Goal: Task Accomplishment & Management: Manage account settings

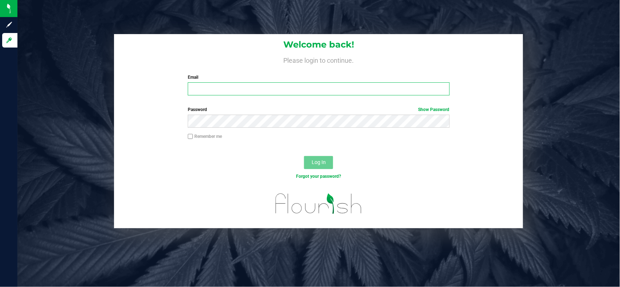
type input "[EMAIL_ADDRESS][PERSON_NAME][DOMAIN_NAME]"
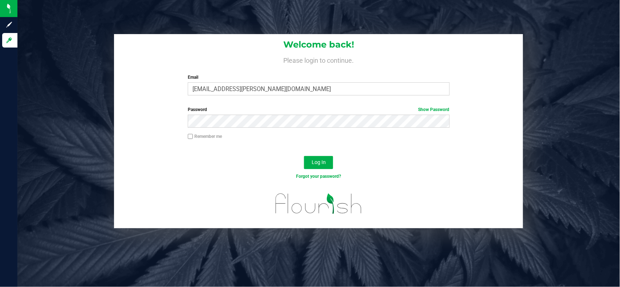
click at [136, 240] on div "Welcome back! Please login to continue. Email [EMAIL_ADDRESS][PERSON_NAME][DOMA…" at bounding box center [318, 143] width 603 height 287
click at [328, 155] on div "Log In" at bounding box center [318, 165] width 409 height 24
click at [326, 164] on button "Log In" at bounding box center [318, 162] width 29 height 13
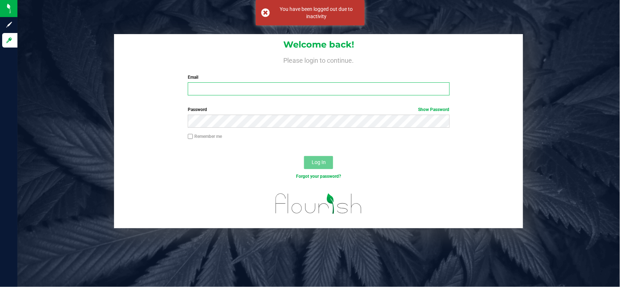
type input "[EMAIL_ADDRESS][PERSON_NAME][DOMAIN_NAME]"
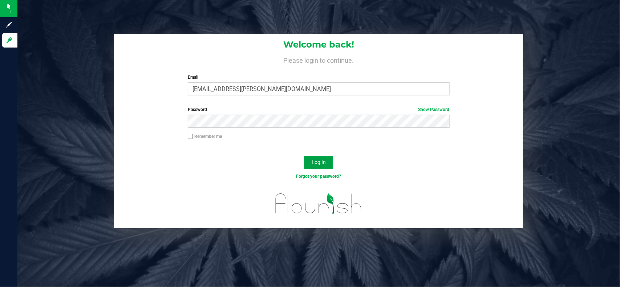
click at [318, 165] on span "Log In" at bounding box center [319, 163] width 14 height 6
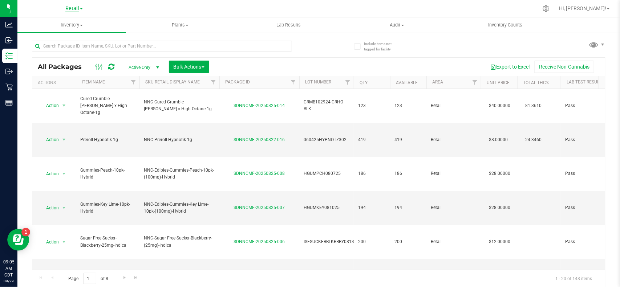
click at [69, 8] on span "Retail" at bounding box center [72, 8] width 14 height 7
click at [63, 35] on link "Manufacturing" at bounding box center [74, 36] width 106 height 10
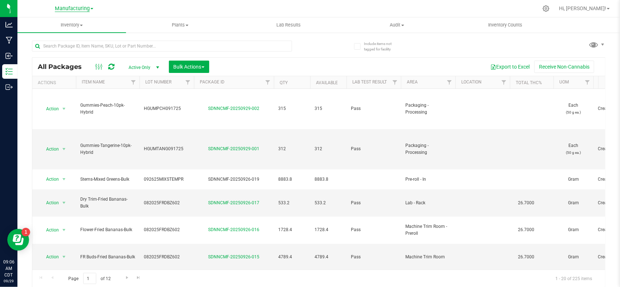
click at [78, 8] on span "Manufacturing" at bounding box center [72, 8] width 35 height 7
click at [67, 25] on link "Cultivation" at bounding box center [74, 26] width 106 height 10
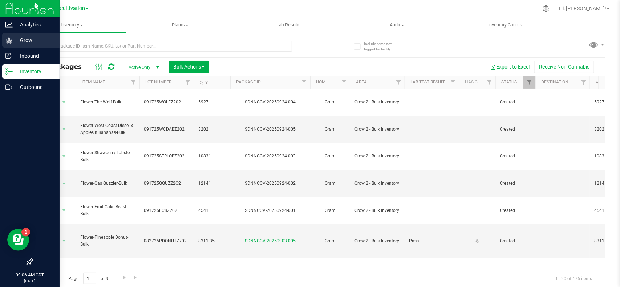
click at [13, 43] on p "Grow" at bounding box center [35, 40] width 44 height 9
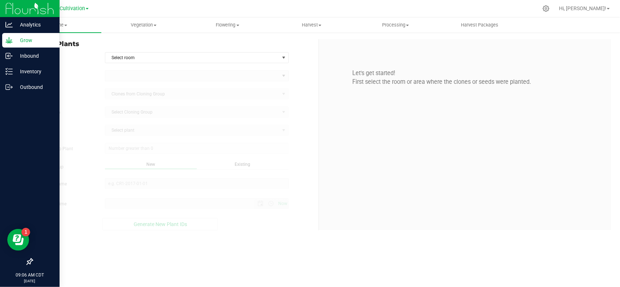
type input "[DATE] 9:06 AM"
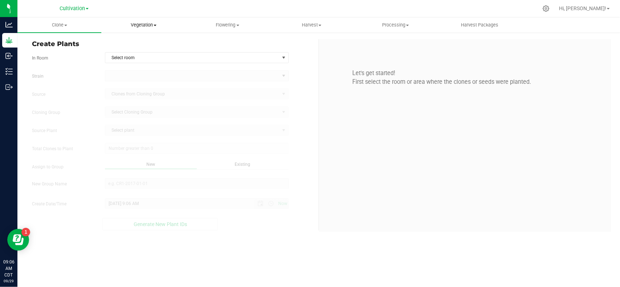
click at [137, 24] on span "Vegetation" at bounding box center [143, 25] width 83 height 7
click at [136, 61] on span "Mother groups" at bounding box center [128, 61] width 54 height 6
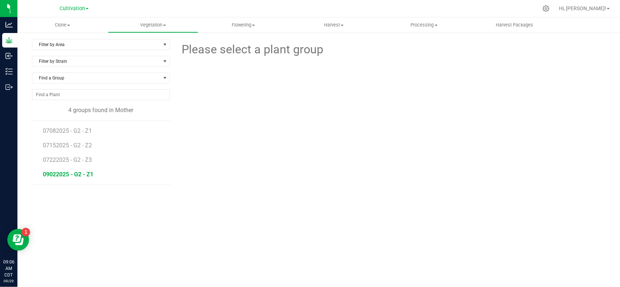
click at [73, 175] on span "09022025 - G2 - Z1" at bounding box center [68, 174] width 51 height 7
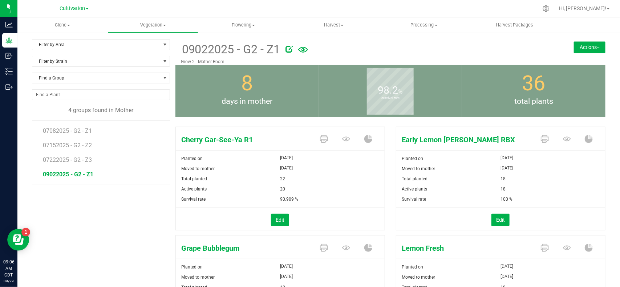
click at [586, 48] on button "Actions" at bounding box center [590, 47] width 32 height 12
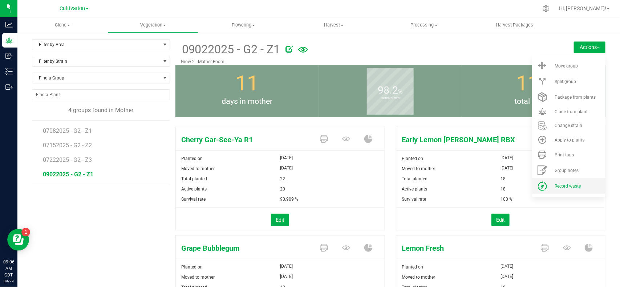
click at [556, 186] on span "Record waste" at bounding box center [568, 186] width 26 height 5
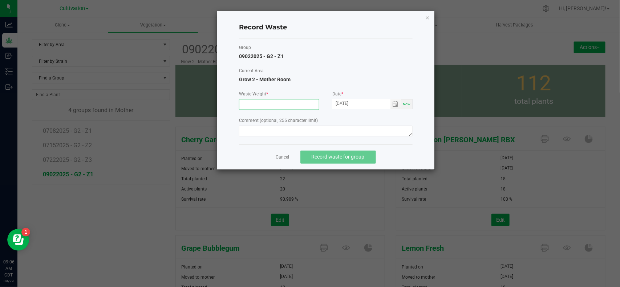
click at [279, 105] on input at bounding box center [280, 105] width 80 height 10
click at [398, 104] on span "Toggle calendar" at bounding box center [396, 104] width 6 height 6
type input "400.0000 g"
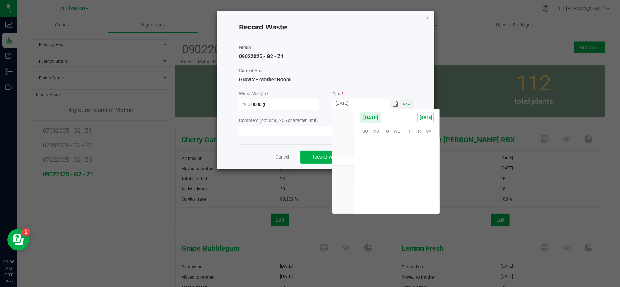
scroll to position [117839, 0]
click at [417, 175] on span "26" at bounding box center [418, 175] width 11 height 11
type input "[DATE]"
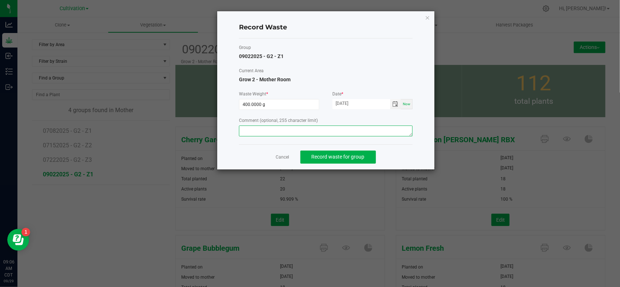
click at [281, 128] on textarea at bounding box center [326, 131] width 174 height 11
drag, startPoint x: 277, startPoint y: 131, endPoint x: 212, endPoint y: 139, distance: 65.9
click at [212, 139] on div "Record Waste Group 09022025 - G2 - Z1 Current Area Grow 2 - Mother Room Waste W…" at bounding box center [313, 90] width 244 height 159
type textarea "Mom waste"
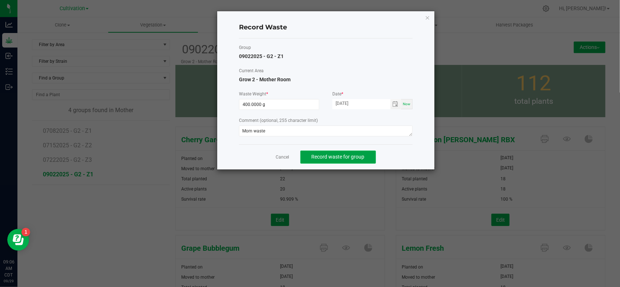
click at [342, 153] on button "Record waste for group" at bounding box center [339, 157] width 76 height 13
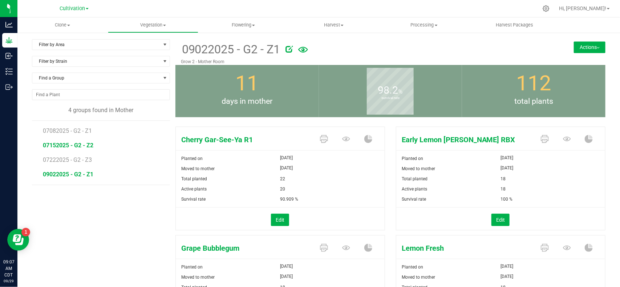
click at [70, 148] on span "07152025 - G2 - Z2" at bounding box center [68, 145] width 51 height 7
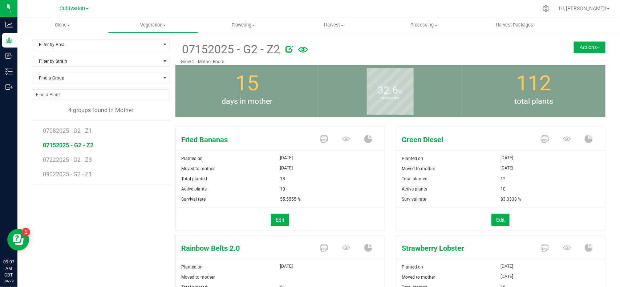
click at [591, 50] on button "Actions" at bounding box center [590, 47] width 32 height 12
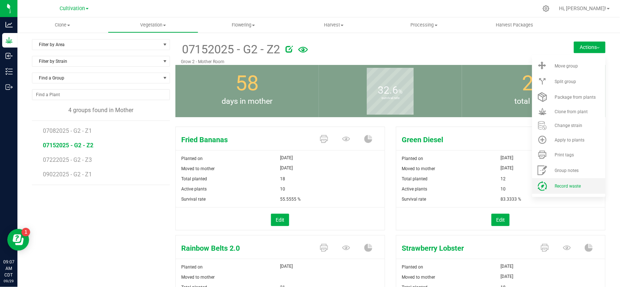
click at [555, 186] on span "Record waste" at bounding box center [568, 186] width 26 height 5
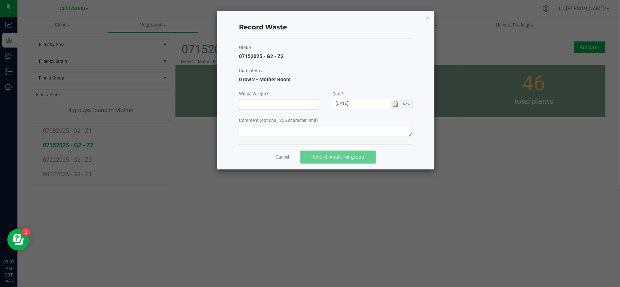
click at [281, 104] on input at bounding box center [280, 105] width 80 height 10
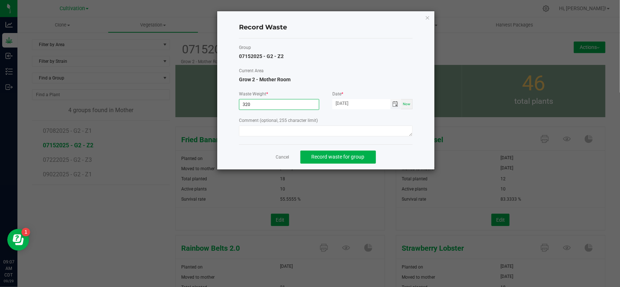
click at [395, 102] on span "Toggle calendar" at bounding box center [396, 104] width 6 height 6
type input "320.0000 g"
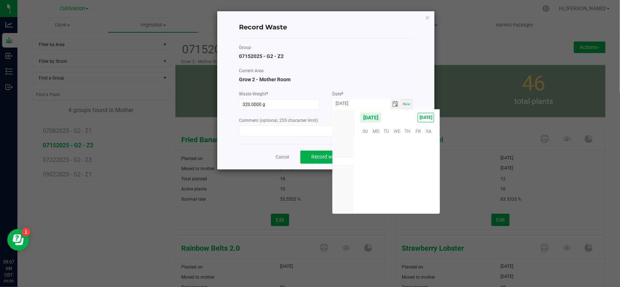
scroll to position [117839, 0]
click at [364, 191] on span "28" at bounding box center [365, 186] width 11 height 11
type input "[DATE]"
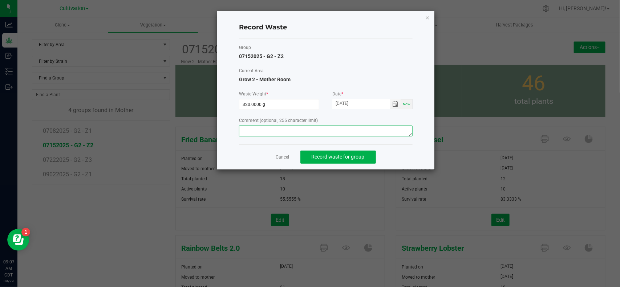
click at [327, 126] on textarea at bounding box center [326, 131] width 174 height 11
type textarea "Mom waste"
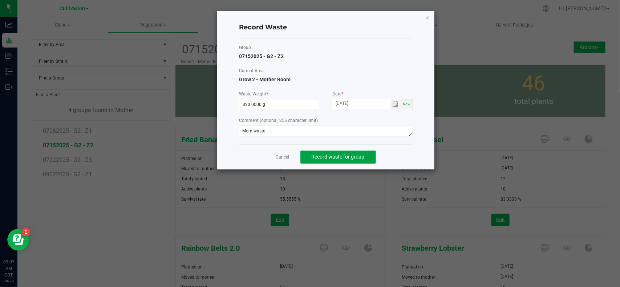
click at [327, 153] on button "Record waste for group" at bounding box center [339, 157] width 76 height 13
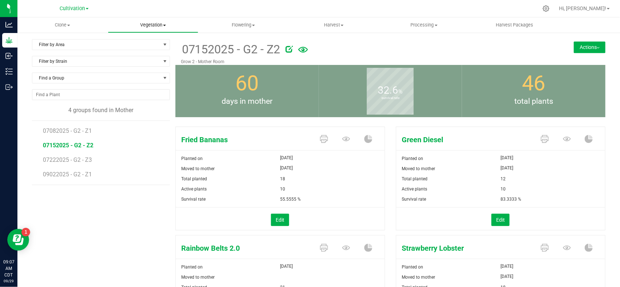
click at [151, 24] on span "Vegetation" at bounding box center [153, 25] width 90 height 7
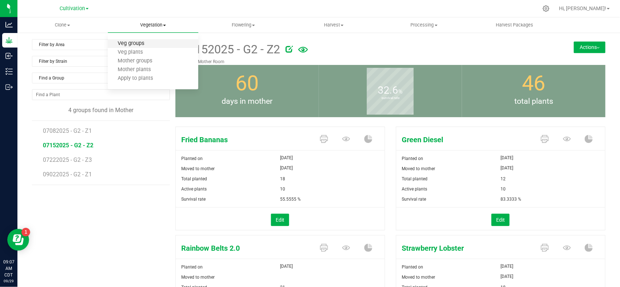
click at [137, 43] on span "Veg groups" at bounding box center [131, 44] width 46 height 6
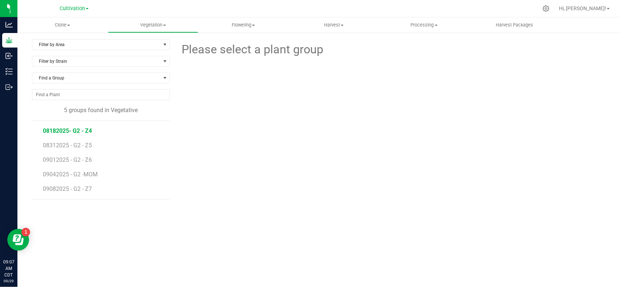
click at [84, 134] on span "08182025- G2 - Z4" at bounding box center [67, 131] width 49 height 7
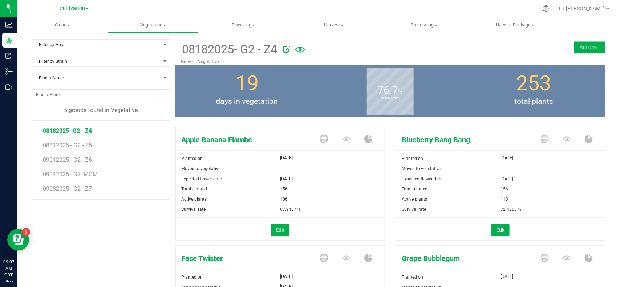
click at [594, 49] on button "Actions" at bounding box center [590, 47] width 32 height 12
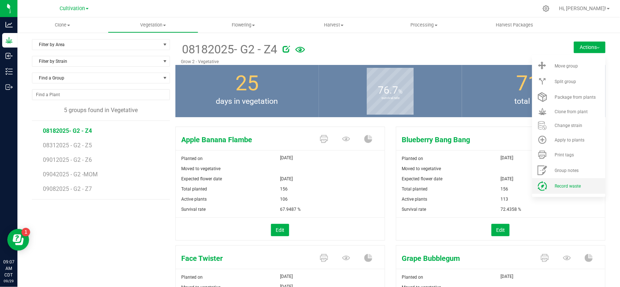
click at [538, 187] on icon at bounding box center [543, 186] width 10 height 10
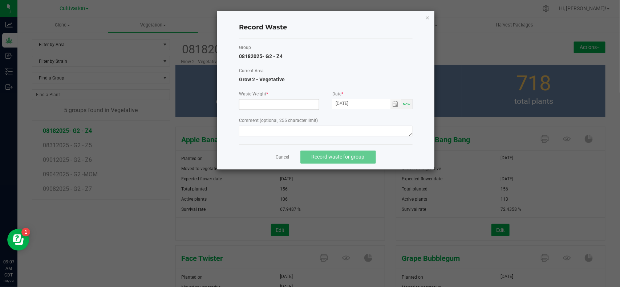
click at [299, 104] on input at bounding box center [280, 105] width 80 height 10
click at [394, 103] on span "Toggle calendar" at bounding box center [396, 104] width 6 height 6
type input "26810.0000 g"
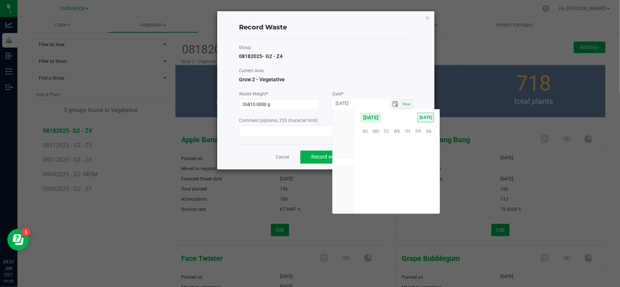
scroll to position [117839, 0]
click at [417, 173] on span "26" at bounding box center [418, 175] width 11 height 11
type input "[DATE]"
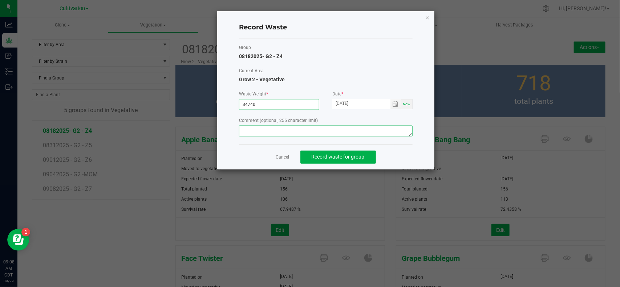
type input "34740.0000 g"
click at [303, 129] on textarea at bounding box center [326, 131] width 174 height 11
type textarea "Veg waste"
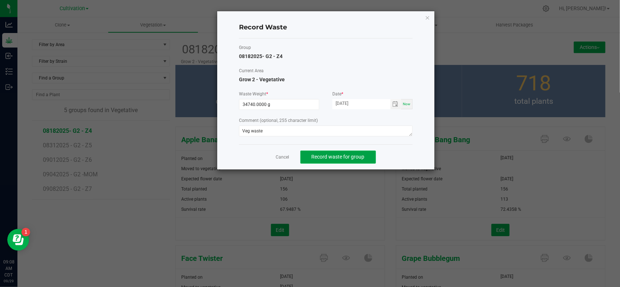
click at [328, 155] on span "Record waste for group" at bounding box center [338, 157] width 53 height 6
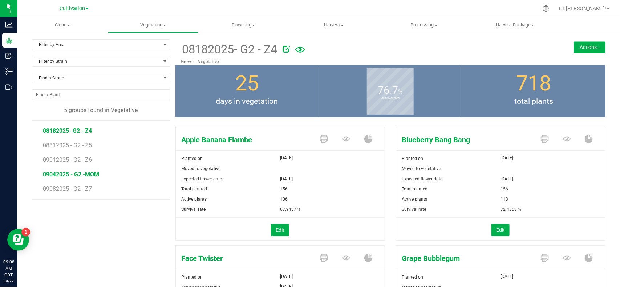
click at [73, 177] on span "09042025 - G2 -MOM" at bounding box center [71, 174] width 56 height 7
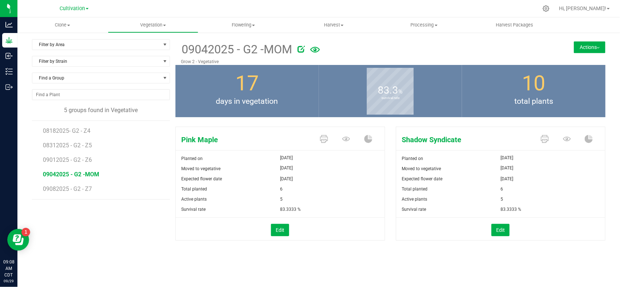
click at [578, 48] on button "Actions" at bounding box center [590, 47] width 32 height 12
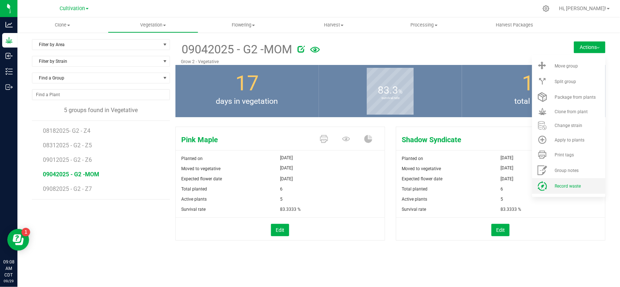
click at [544, 181] on icon at bounding box center [543, 186] width 10 height 10
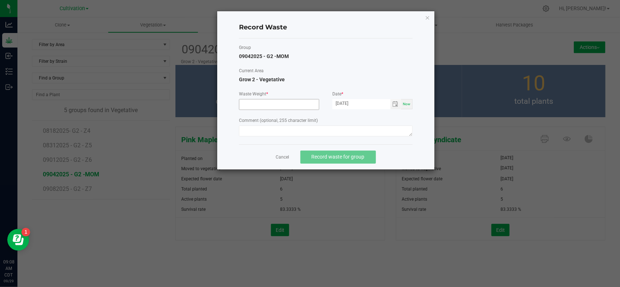
click at [274, 105] on input at bounding box center [280, 105] width 80 height 10
click at [396, 102] on span "Toggle calendar" at bounding box center [396, 104] width 6 height 6
type input "1600.0000 g"
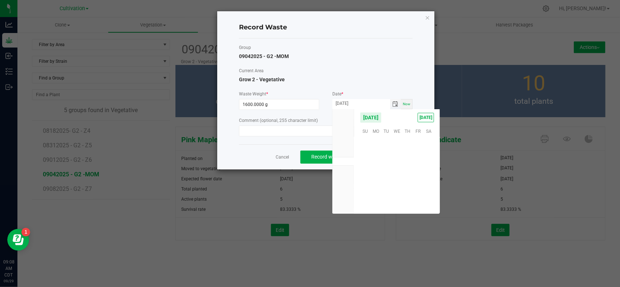
scroll to position [117839, 0]
click at [426, 175] on span "27" at bounding box center [429, 175] width 11 height 11
type input "[DATE]"
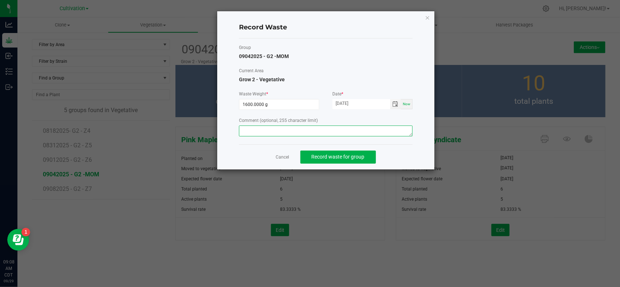
click at [280, 134] on textarea at bounding box center [326, 131] width 174 height 11
type textarea "Veg Waste"
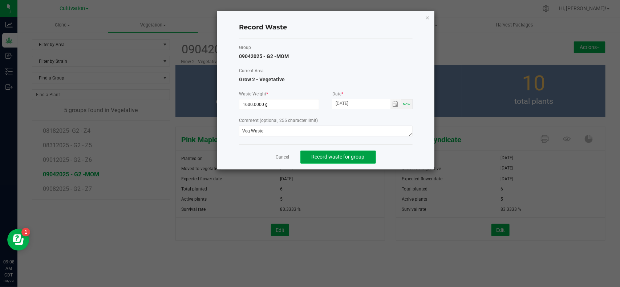
click at [345, 160] on span "Record waste for group" at bounding box center [338, 157] width 53 height 6
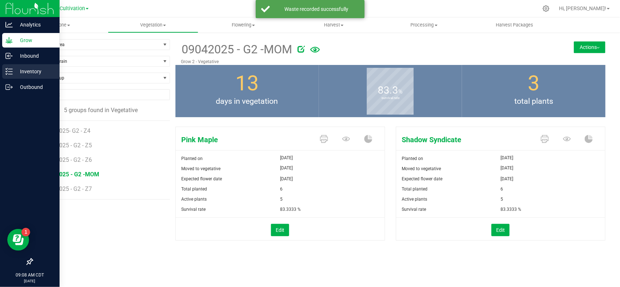
click at [11, 69] on icon at bounding box center [8, 71] width 7 height 7
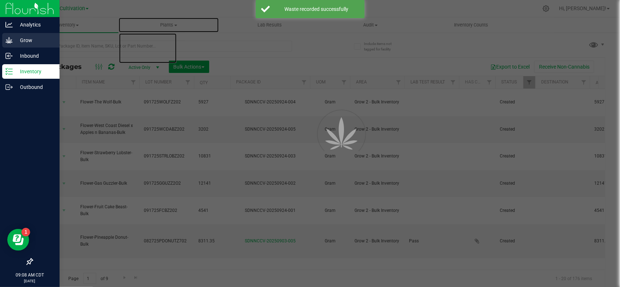
click at [166, 24] on span "Plants" at bounding box center [169, 25] width 100 height 7
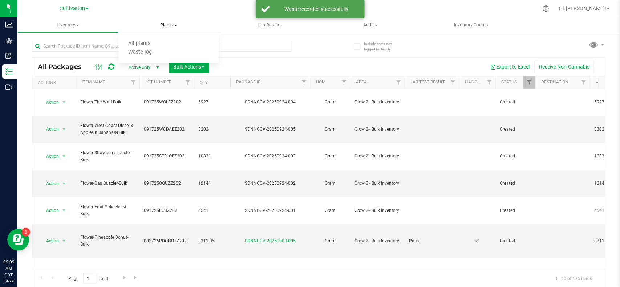
click at [166, 25] on span "Plants" at bounding box center [168, 25] width 101 height 7
click at [159, 23] on span "Plants" at bounding box center [168, 25] width 101 height 7
click at [154, 49] on span "Waste log" at bounding box center [139, 52] width 43 height 6
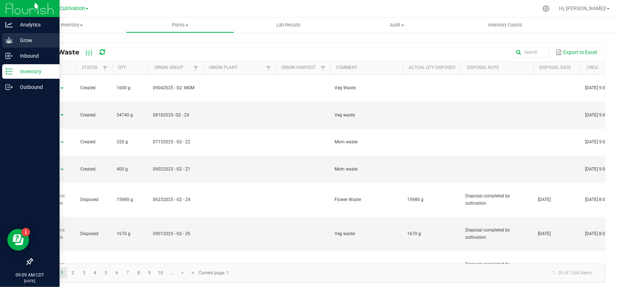
click at [19, 38] on p "Grow" at bounding box center [35, 40] width 44 height 9
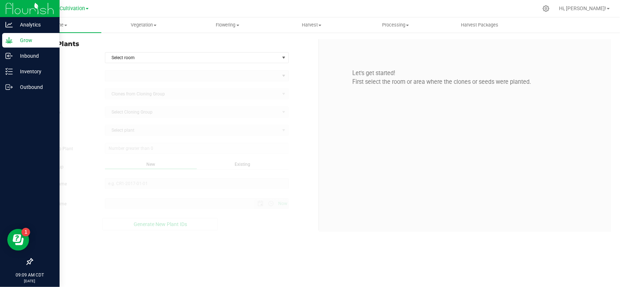
type input "[DATE] 9:09 AM"
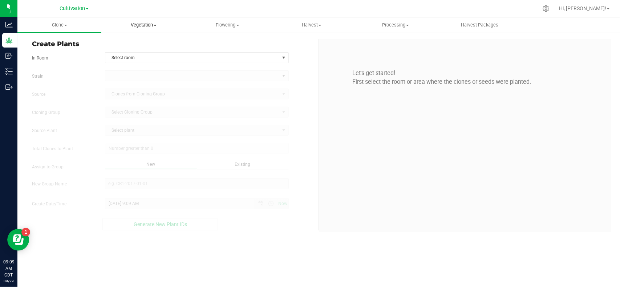
click at [148, 20] on uib-tab-heading "Vegetation Veg groups Veg plants Mother groups Mother plants Apply to plants" at bounding box center [143, 25] width 83 height 15
click at [139, 40] on li "Veg groups" at bounding box center [143, 44] width 84 height 9
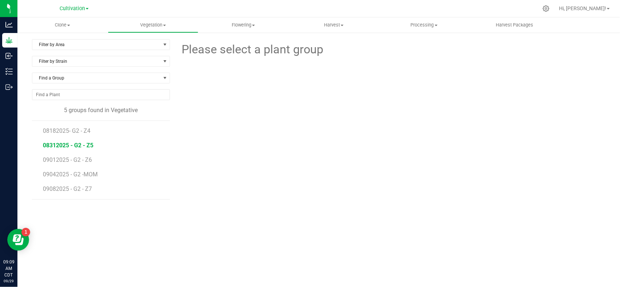
click at [76, 145] on span "08312025 - G2 - Z5" at bounding box center [68, 145] width 51 height 7
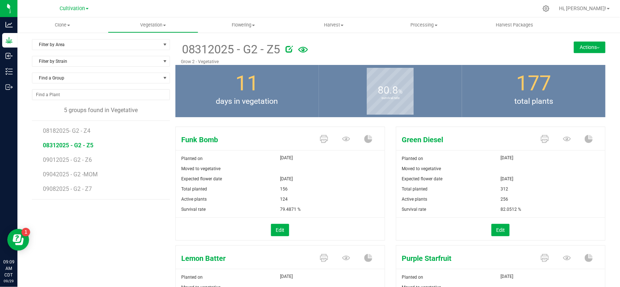
click at [582, 50] on button "Actions" at bounding box center [590, 47] width 32 height 12
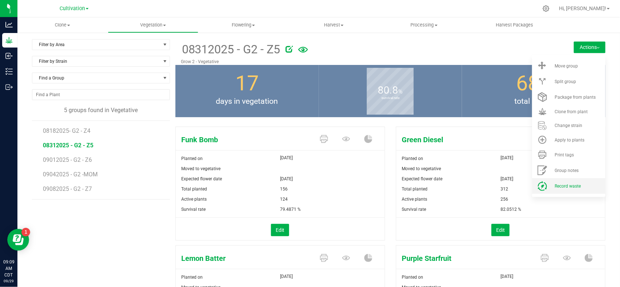
click at [553, 189] on li "Record waste" at bounding box center [568, 186] width 73 height 16
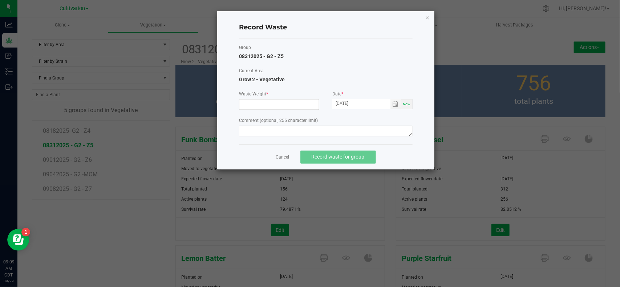
click at [297, 107] on input at bounding box center [280, 105] width 80 height 10
click at [397, 105] on span "Toggle calendar" at bounding box center [396, 104] width 6 height 6
type input "6170.0000 g"
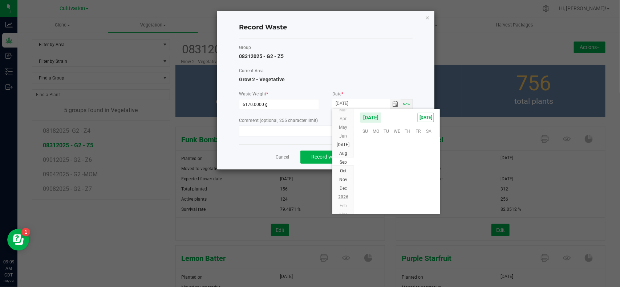
scroll to position [117839, 0]
click at [368, 190] on span "28" at bounding box center [365, 186] width 11 height 11
type input "[DATE]"
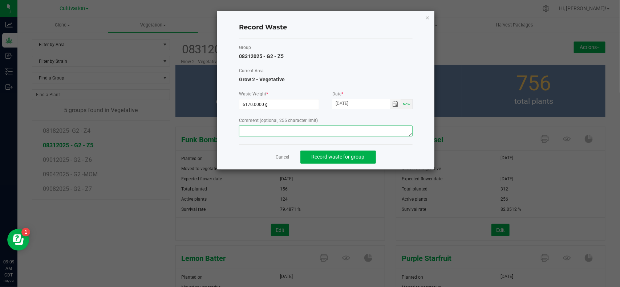
click at [319, 136] on textarea at bounding box center [326, 131] width 174 height 11
type textarea "Veg waste"
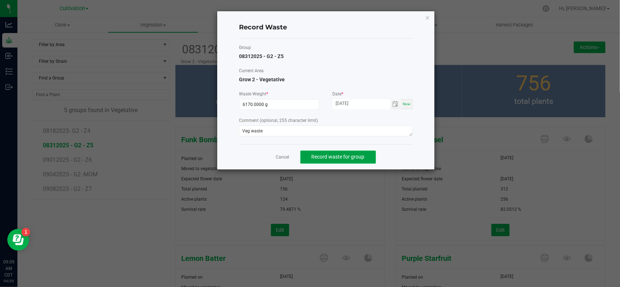
click at [330, 158] on span "Record waste for group" at bounding box center [338, 157] width 53 height 6
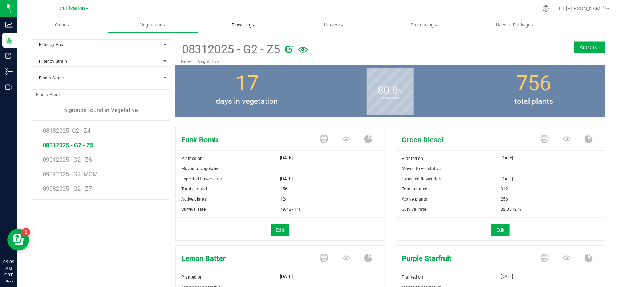
click at [245, 24] on span "Flowering" at bounding box center [244, 25] width 90 height 7
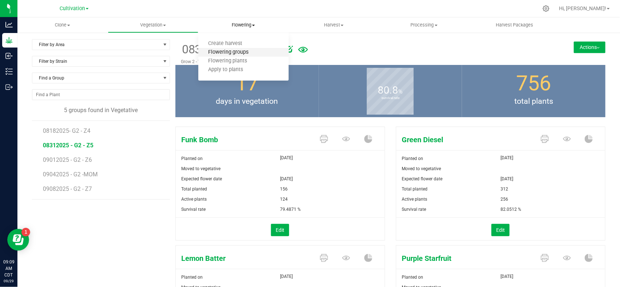
click at [234, 52] on span "Flowering groups" at bounding box center [228, 52] width 60 height 6
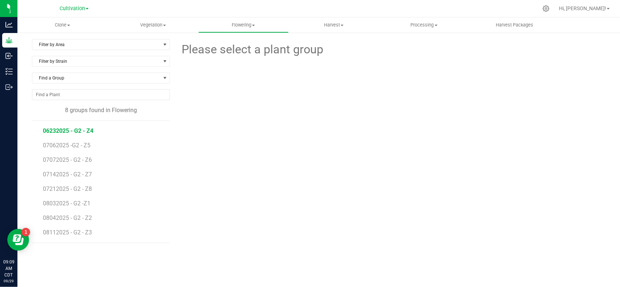
click at [84, 128] on span "06232025 - G2 - Z4" at bounding box center [68, 131] width 51 height 7
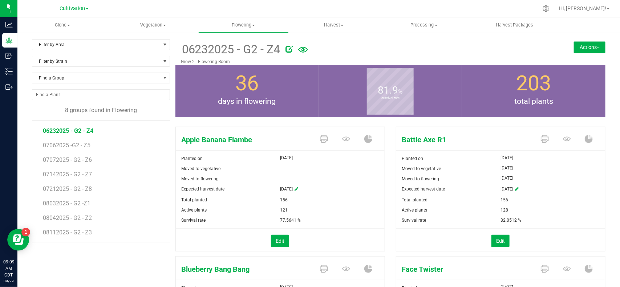
click at [575, 44] on button "Actions" at bounding box center [590, 47] width 32 height 12
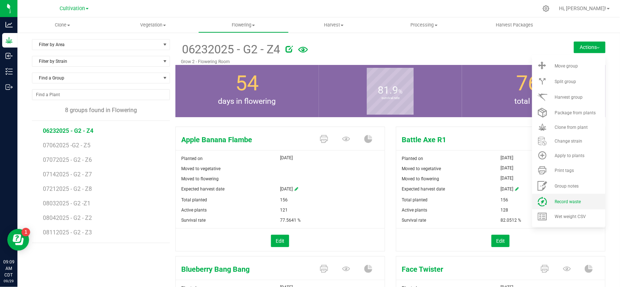
click at [547, 200] on li "Record waste" at bounding box center [568, 202] width 73 height 16
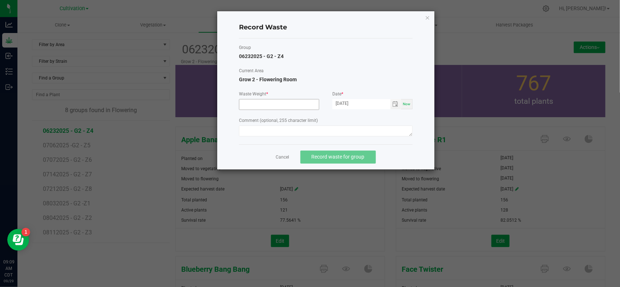
click at [251, 104] on input at bounding box center [280, 105] width 80 height 10
click at [397, 105] on span "Toggle calendar" at bounding box center [396, 104] width 6 height 6
type input "870.0000 g"
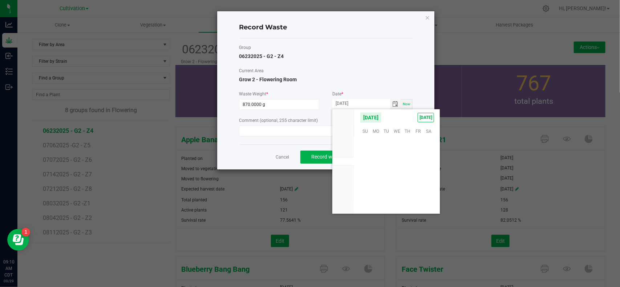
scroll to position [117839, 0]
drag, startPoint x: 364, startPoint y: 189, endPoint x: 326, endPoint y: 166, distance: 44.2
click at [364, 188] on span "28" at bounding box center [365, 186] width 11 height 11
type input "[DATE]"
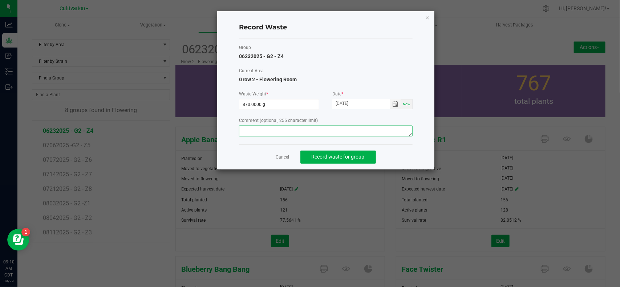
click at [305, 135] on textarea at bounding box center [326, 131] width 174 height 11
type textarea "Flower waste"
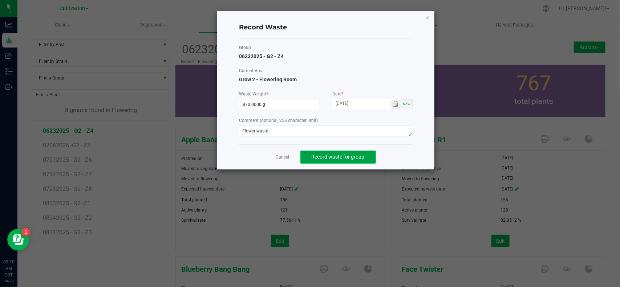
click at [331, 156] on span "Record waste for group" at bounding box center [338, 157] width 53 height 6
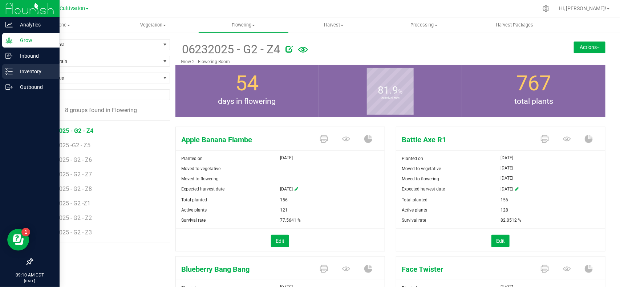
click at [13, 71] on p "Inventory" at bounding box center [35, 71] width 44 height 9
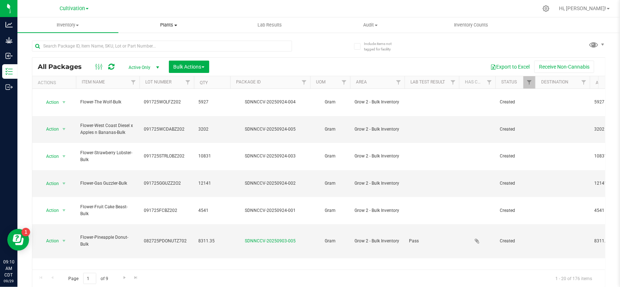
click at [168, 24] on span "Plants" at bounding box center [169, 25] width 100 height 7
click at [153, 55] on span "Waste log" at bounding box center [139, 52] width 43 height 6
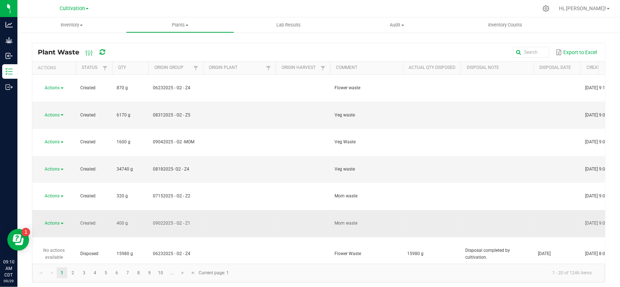
click at [56, 221] on span "Actions" at bounding box center [52, 223] width 15 height 5
click at [56, 157] on span "Dispose" at bounding box center [49, 159] width 16 height 5
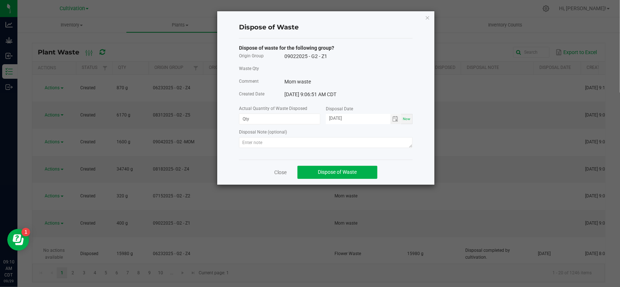
click at [391, 114] on div "Disposal Date" at bounding box center [369, 109] width 87 height 9
click at [395, 120] on span "Toggle calendar" at bounding box center [396, 119] width 6 height 6
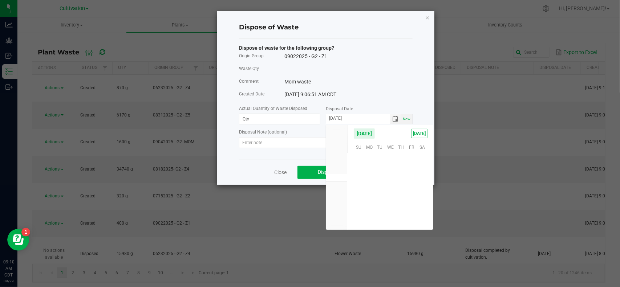
scroll to position [117839, 0]
drag, startPoint x: 413, startPoint y: 190, endPoint x: 379, endPoint y: 186, distance: 34.4
click at [407, 189] on span "26" at bounding box center [412, 191] width 11 height 11
type input "[DATE]"
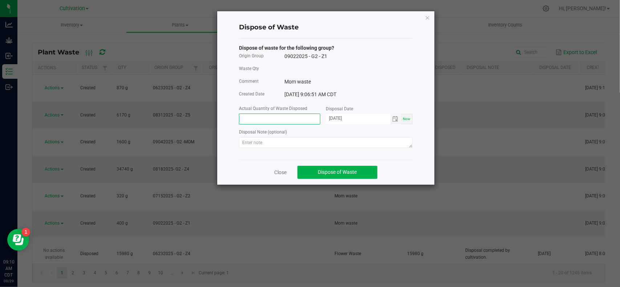
click at [290, 120] on input at bounding box center [280, 119] width 81 height 10
type input "400.0000 g"
click at [278, 152] on div "Dispose of waste for the following group? Origin Group 09022025 - G2 - Z1 Waste…" at bounding box center [326, 99] width 174 height 121
click at [273, 146] on textarea at bounding box center [326, 142] width 174 height 11
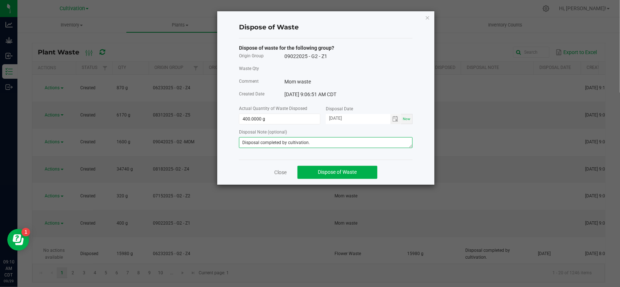
drag, startPoint x: 223, startPoint y: 157, endPoint x: 184, endPoint y: 157, distance: 38.5
click at [184, 157] on ngb-modal-window "Dispose of Waste Dispose of waste for the following group? Origin Group 0902202…" at bounding box center [313, 143] width 626 height 287
type textarea "Disposal completed by cultivation."
click at [317, 172] on button "Dispose of Waste" at bounding box center [338, 172] width 80 height 13
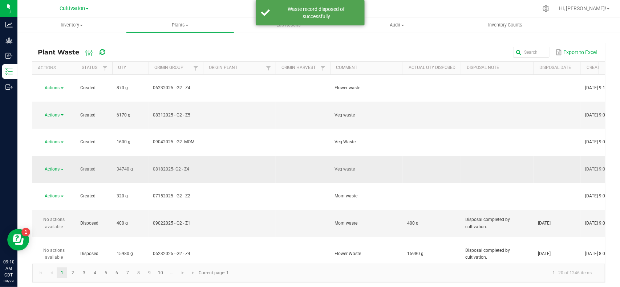
click at [51, 167] on span "Actions" at bounding box center [52, 169] width 15 height 5
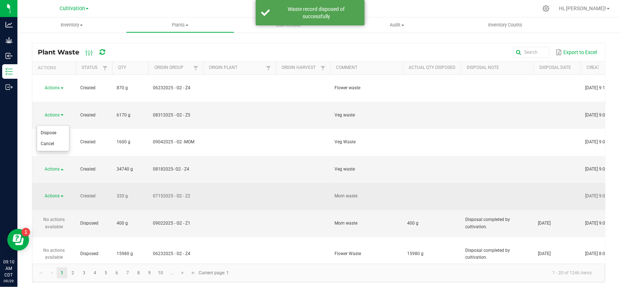
click at [158, 183] on td "07152025 - G2 - Z2" at bounding box center [176, 196] width 55 height 27
click at [59, 194] on span "Actions" at bounding box center [52, 196] width 15 height 5
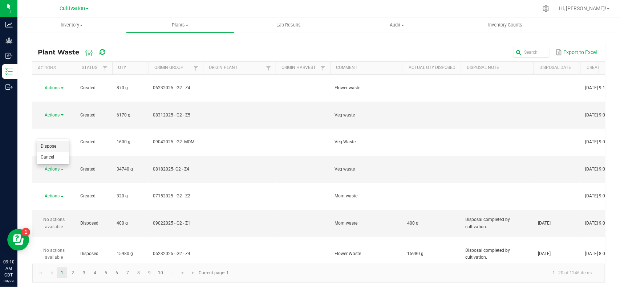
click at [57, 146] on li "Dispose" at bounding box center [53, 146] width 32 height 11
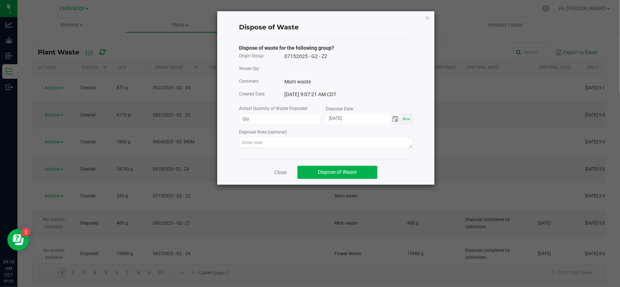
click at [394, 121] on span "Toggle calendar" at bounding box center [396, 119] width 6 height 6
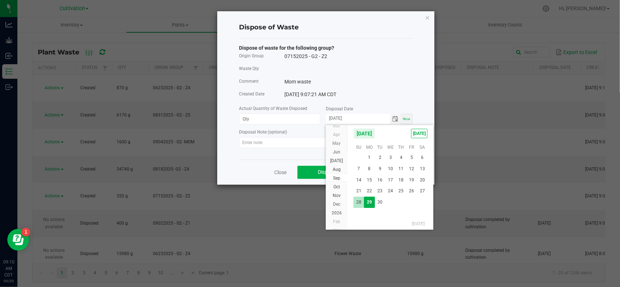
drag, startPoint x: 361, startPoint y: 202, endPoint x: 257, endPoint y: 134, distance: 124.0
click at [361, 202] on span "28" at bounding box center [359, 202] width 11 height 11
type input "[DATE]"
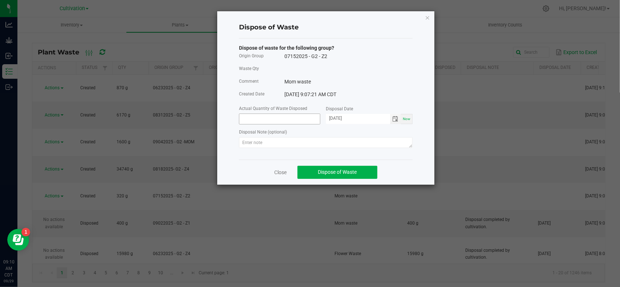
click at [252, 124] on input at bounding box center [280, 119] width 81 height 10
type input "320.0000 g"
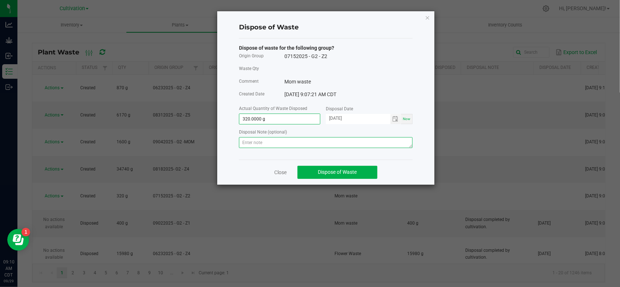
click at [270, 140] on textarea at bounding box center [326, 142] width 174 height 11
paste textarea "Disposal completed by cultivation."
type textarea "Disposal completed by cultivation."
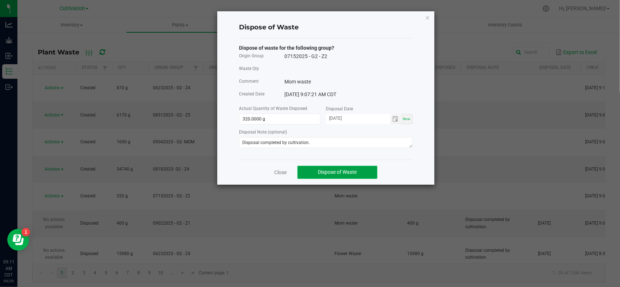
click at [323, 177] on button "Dispose of Waste" at bounding box center [338, 172] width 80 height 13
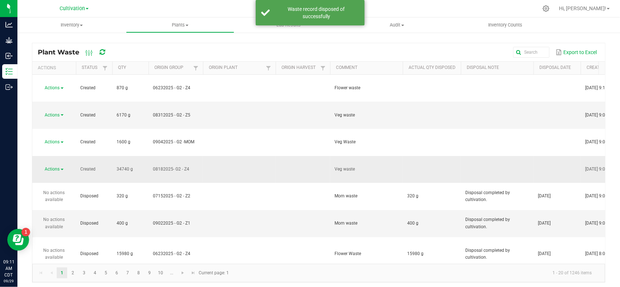
click at [49, 167] on span "Actions" at bounding box center [52, 169] width 15 height 5
click at [52, 129] on li "Dispose" at bounding box center [53, 133] width 32 height 11
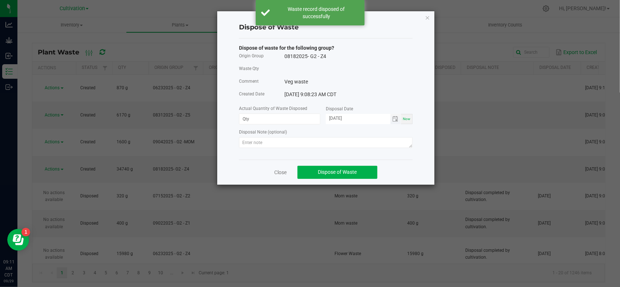
click at [391, 119] on span "Toggle calendar" at bounding box center [396, 119] width 11 height 10
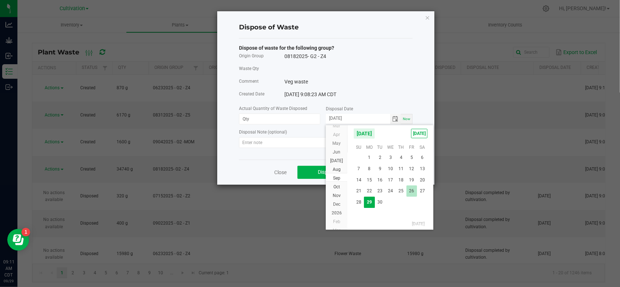
click at [409, 193] on span "26" at bounding box center [412, 191] width 11 height 11
type input "[DATE]"
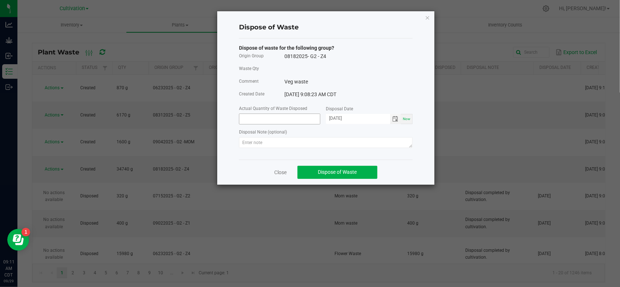
click at [274, 116] on input at bounding box center [280, 119] width 81 height 10
type input "34740.0000 g"
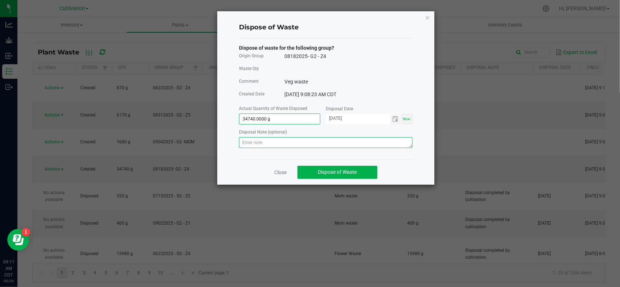
click at [279, 140] on textarea at bounding box center [326, 142] width 174 height 11
paste textarea "Disposal completed by cultivation."
type textarea "Disposal completed by cultivation."
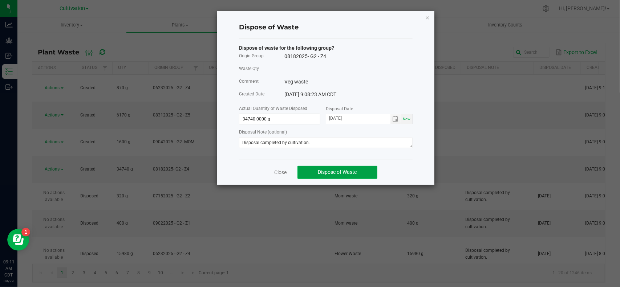
click at [314, 173] on button "Dispose of Waste" at bounding box center [338, 172] width 80 height 13
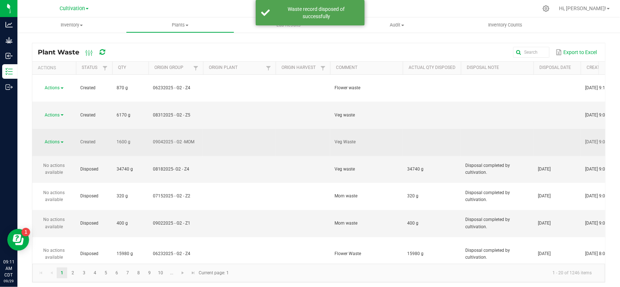
click at [57, 129] on td "Actions" at bounding box center [54, 142] width 44 height 27
click at [59, 140] on span "Actions" at bounding box center [52, 142] width 15 height 5
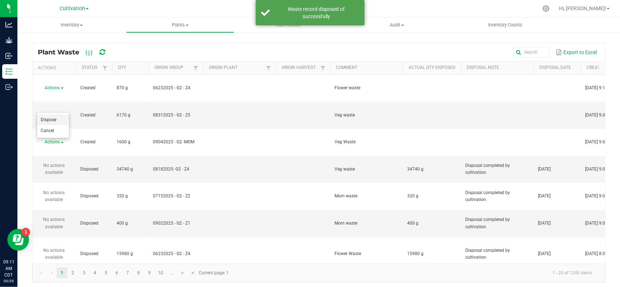
click at [59, 117] on li "Dispose" at bounding box center [53, 119] width 32 height 11
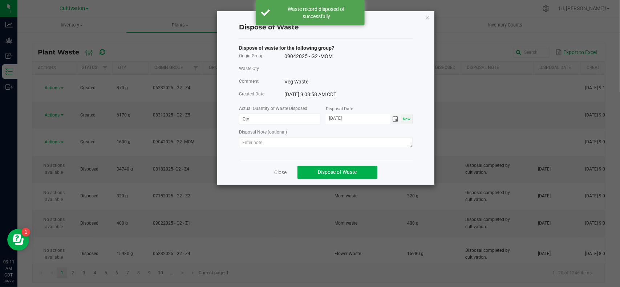
click at [397, 119] on span "Toggle calendar" at bounding box center [396, 119] width 6 height 6
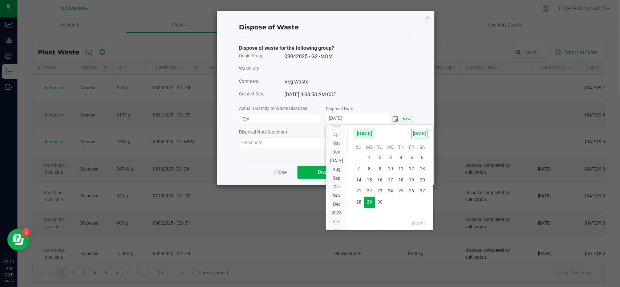
click at [421, 193] on span "27" at bounding box center [422, 191] width 11 height 11
type input "[DATE]"
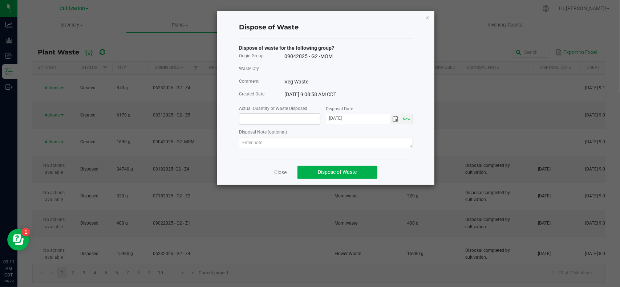
click at [304, 122] on input at bounding box center [280, 119] width 81 height 10
type input "1600.0000 g"
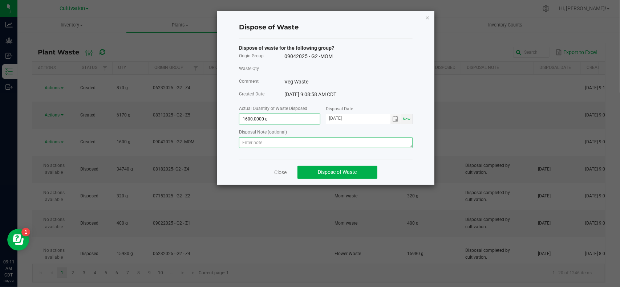
click at [275, 148] on textarea at bounding box center [326, 142] width 174 height 11
paste textarea "Disposal completed by cultivation."
type textarea "Disposal completed by cultivation."
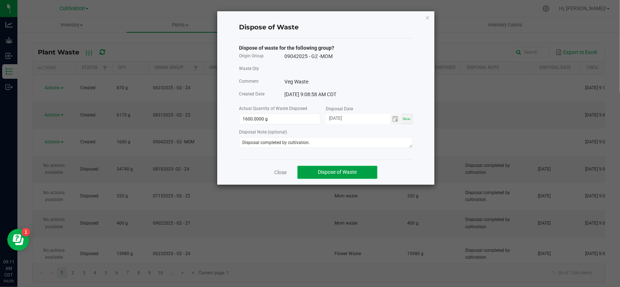
click at [320, 173] on span "Dispose of Waste" at bounding box center [337, 172] width 39 height 6
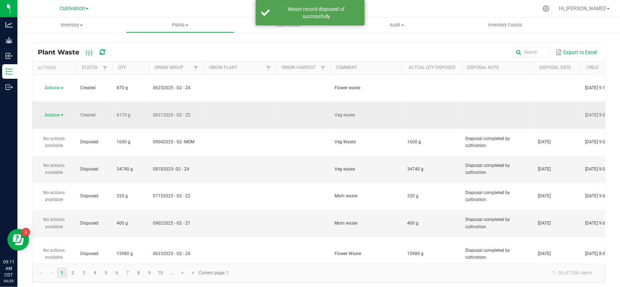
click at [57, 113] on span "Actions" at bounding box center [52, 115] width 15 height 5
click at [63, 102] on li "Dispose" at bounding box center [53, 106] width 32 height 11
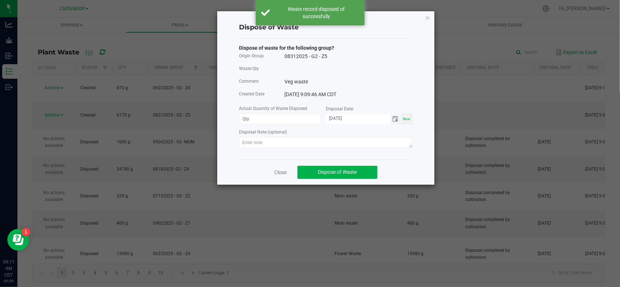
click at [393, 118] on span "Toggle calendar" at bounding box center [396, 119] width 6 height 6
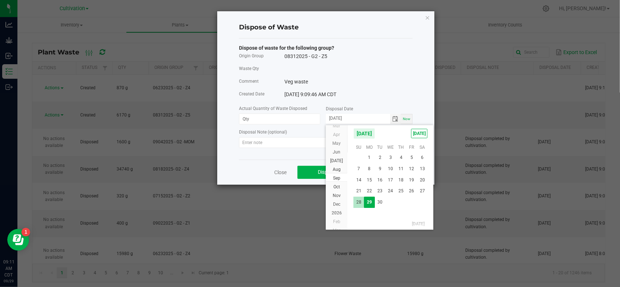
click at [357, 201] on span "28" at bounding box center [359, 202] width 11 height 11
type input "[DATE]"
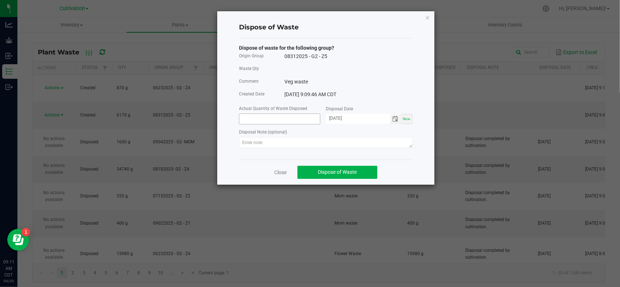
click at [286, 121] on input at bounding box center [280, 119] width 81 height 10
type input "6170.0000 g"
click at [328, 146] on textarea at bounding box center [326, 142] width 174 height 11
paste textarea "Disposal completed by cultivation."
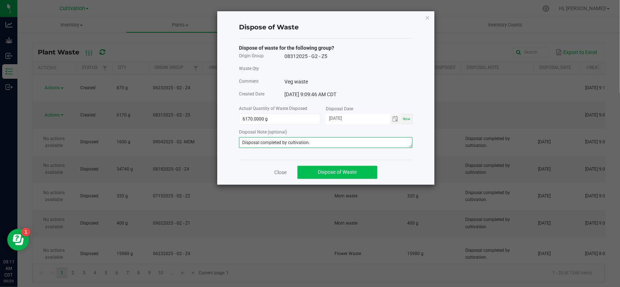
type textarea "Disposal completed by cultivation."
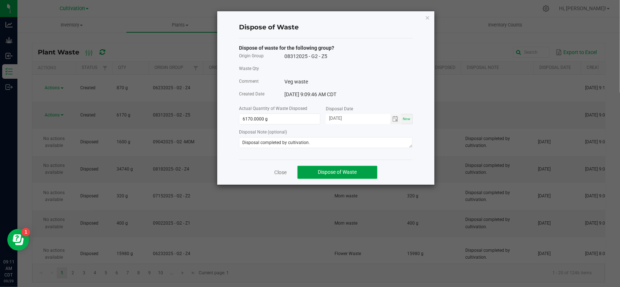
click at [330, 175] on span "Dispose of Waste" at bounding box center [337, 172] width 39 height 6
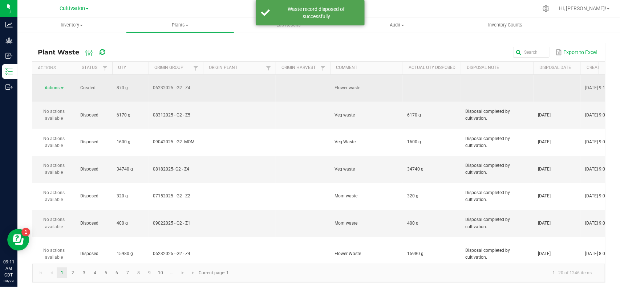
click at [56, 85] on span "Actions" at bounding box center [52, 87] width 15 height 5
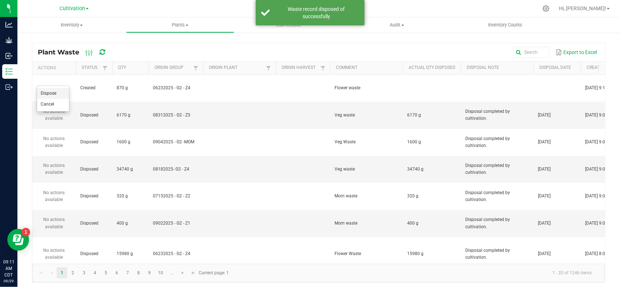
click at [59, 90] on li "Dispose" at bounding box center [53, 93] width 32 height 11
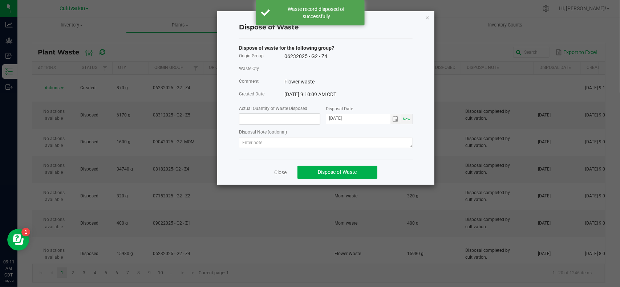
click at [303, 117] on input at bounding box center [280, 119] width 81 height 10
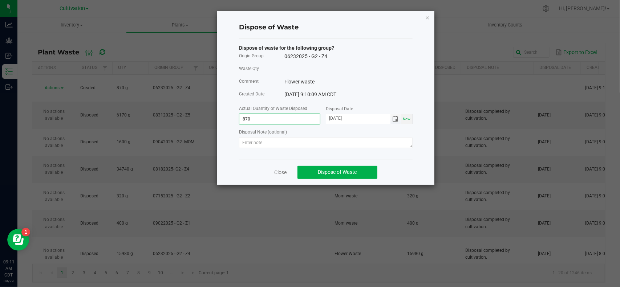
click at [397, 121] on span "Toggle calendar" at bounding box center [396, 119] width 6 height 6
type input "870.0000 g"
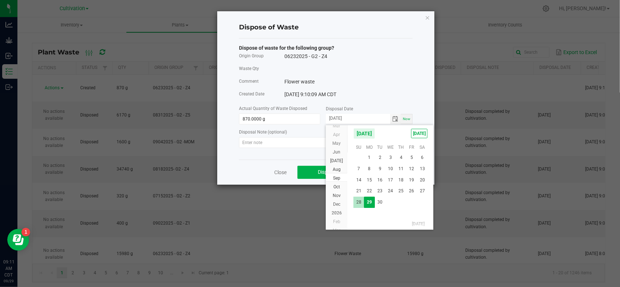
click at [360, 202] on span "28" at bounding box center [359, 202] width 11 height 11
type input "[DATE]"
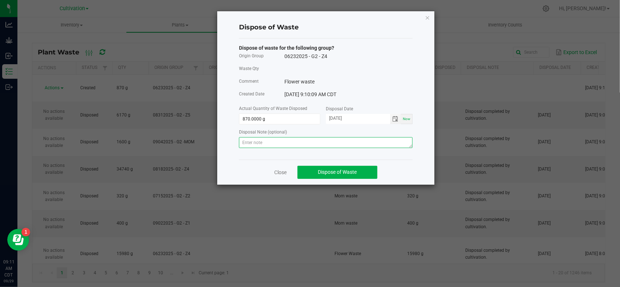
click at [319, 145] on textarea at bounding box center [326, 142] width 174 height 11
paste textarea "Disposal completed by cultivation."
type textarea "Disposal completed by cultivation."
click at [334, 171] on span "Dispose of Waste" at bounding box center [337, 172] width 39 height 6
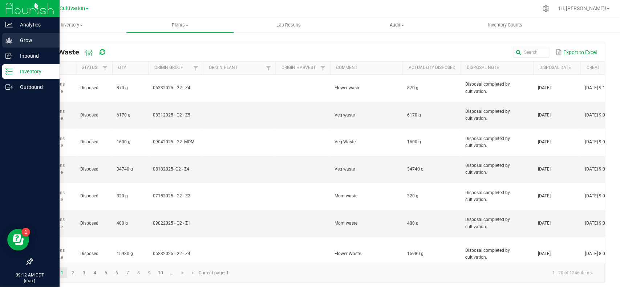
drag, startPoint x: 11, startPoint y: 39, endPoint x: 11, endPoint y: 44, distance: 4.7
click at [11, 39] on icon at bounding box center [8, 40] width 7 height 7
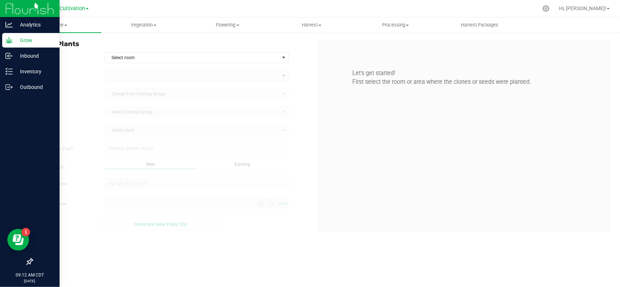
type input "[DATE] 9:12 AM"
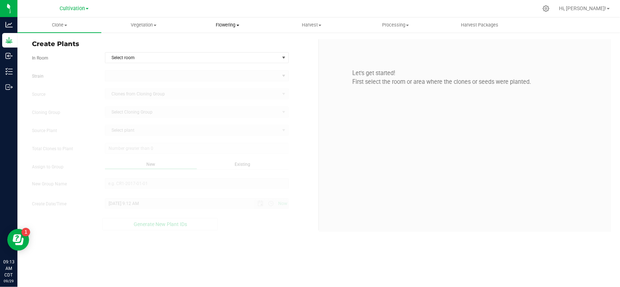
click at [233, 28] on span "Flowering" at bounding box center [227, 25] width 83 height 7
click at [220, 59] on span "Flowering plants" at bounding box center [215, 61] width 59 height 6
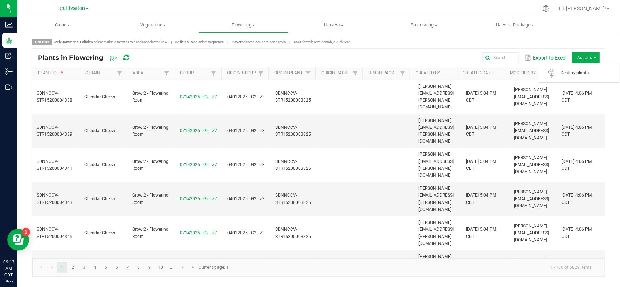
click at [574, 56] on span "Actions" at bounding box center [586, 57] width 27 height 11
click at [569, 69] on span "Destroy plants" at bounding box center [579, 73] width 73 height 15
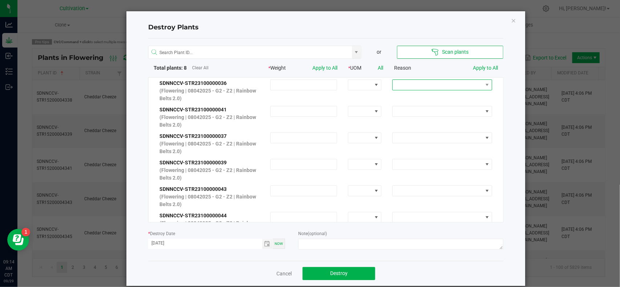
click at [421, 85] on span at bounding box center [438, 85] width 90 height 10
drag, startPoint x: 418, startPoint y: 150, endPoint x: 466, endPoint y: 99, distance: 70.2
click at [419, 146] on li "Hermed Out" at bounding box center [433, 148] width 97 height 12
click at [480, 66] on link "Apply to All" at bounding box center [485, 68] width 25 height 6
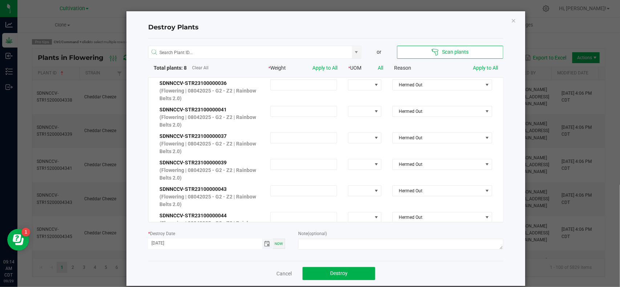
click at [265, 244] on span "Toggle calendar" at bounding box center [268, 244] width 6 height 6
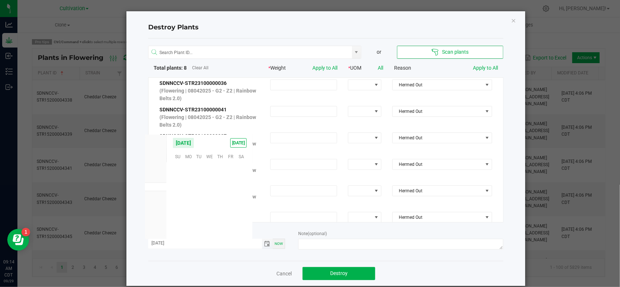
scroll to position [117839, 0]
click at [180, 210] on span "28" at bounding box center [178, 211] width 11 height 11
type input "[DATE]"
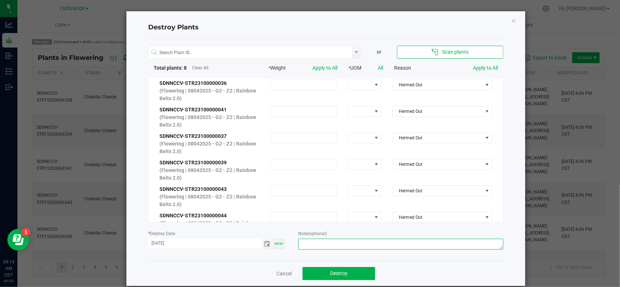
click at [319, 244] on textarea at bounding box center [400, 244] width 205 height 11
click at [264, 241] on span "Toggle calendar" at bounding box center [267, 244] width 11 height 10
type textarea "Herm-CF"
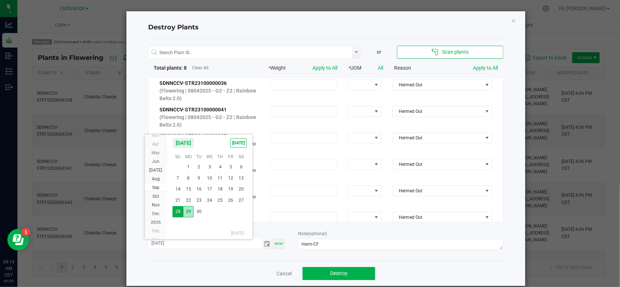
click at [189, 214] on span "29" at bounding box center [188, 211] width 11 height 11
type input "[DATE]"
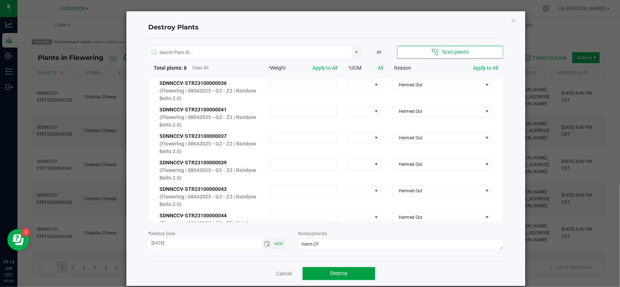
click at [317, 273] on button "Destroy" at bounding box center [339, 273] width 73 height 13
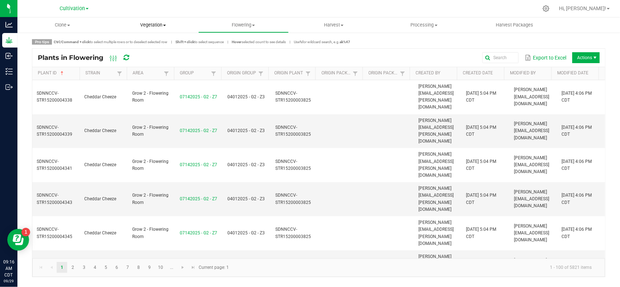
click at [144, 28] on span "Vegetation" at bounding box center [153, 25] width 90 height 7
click at [148, 51] on span "Veg plants" at bounding box center [130, 52] width 45 height 6
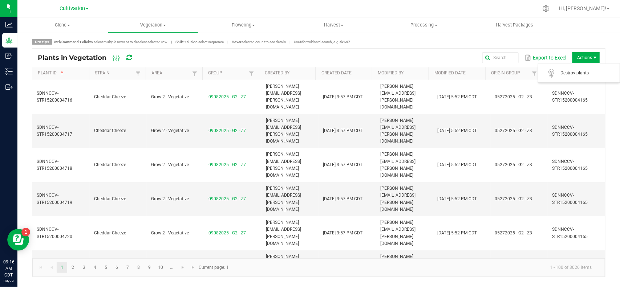
click at [580, 57] on span "Actions" at bounding box center [586, 57] width 27 height 11
click at [575, 74] on span "Destroy plants" at bounding box center [588, 73] width 55 height 6
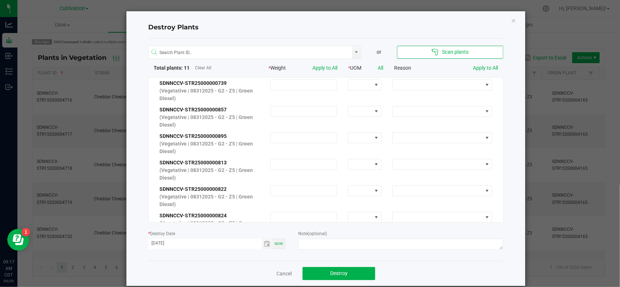
click at [430, 77] on div "or Scan plants Total plants: 11 Clear All * Weight Apply to All * UOM All Reaso…" at bounding box center [325, 150] width 355 height 223
click at [429, 83] on span at bounding box center [438, 85] width 90 height 10
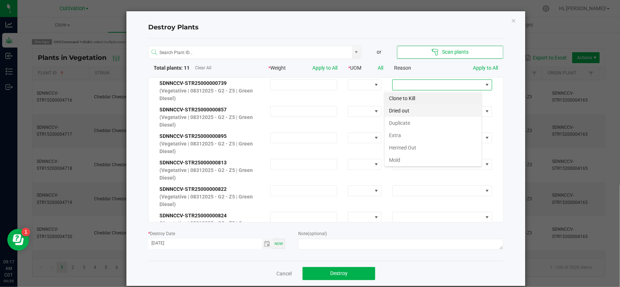
click at [425, 112] on li "Dried out" at bounding box center [433, 111] width 97 height 12
click at [475, 69] on link "Apply to All" at bounding box center [485, 68] width 25 height 6
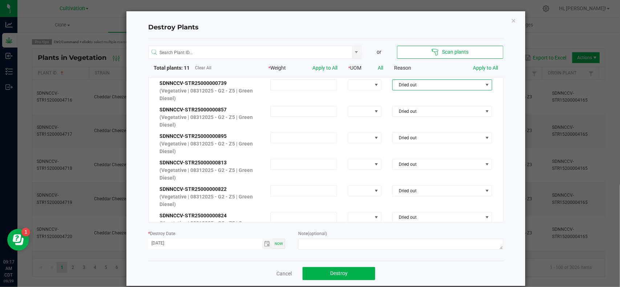
click at [431, 88] on span "Dried out" at bounding box center [438, 85] width 90 height 10
click at [425, 84] on span "Dried out" at bounding box center [438, 85] width 90 height 10
click at [265, 244] on span "Toggle calendar" at bounding box center [268, 244] width 6 height 6
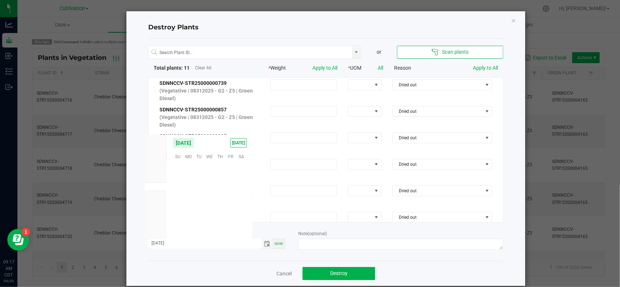
scroll to position [117839, 0]
click at [228, 201] on span "26" at bounding box center [231, 200] width 11 height 11
type input "[DATE]"
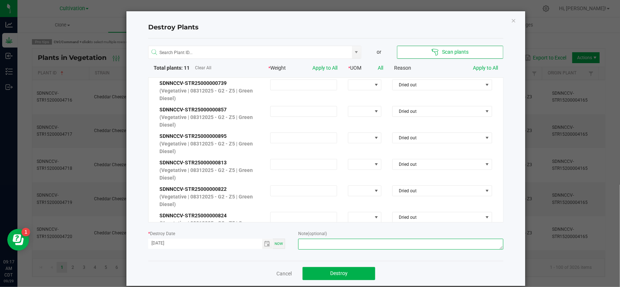
click at [309, 244] on textarea at bounding box center [400, 244] width 205 height 11
type textarea "No growth-SR"
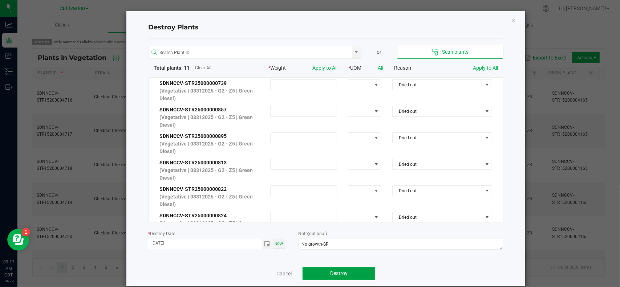
click at [350, 275] on button "Destroy" at bounding box center [339, 273] width 73 height 13
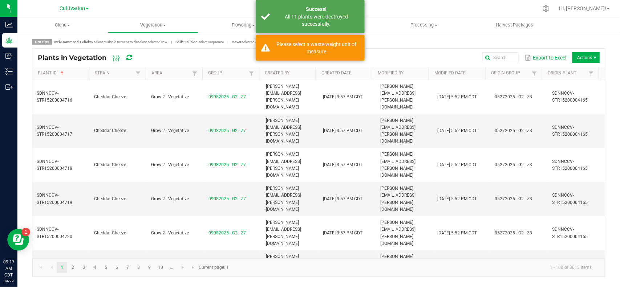
click at [592, 53] on span "Actions" at bounding box center [586, 57] width 27 height 11
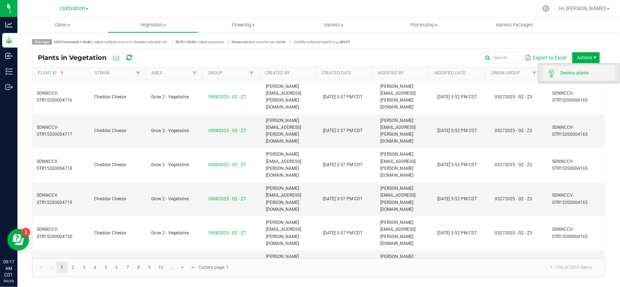
click at [584, 69] on span "Destroy plants" at bounding box center [579, 73] width 73 height 15
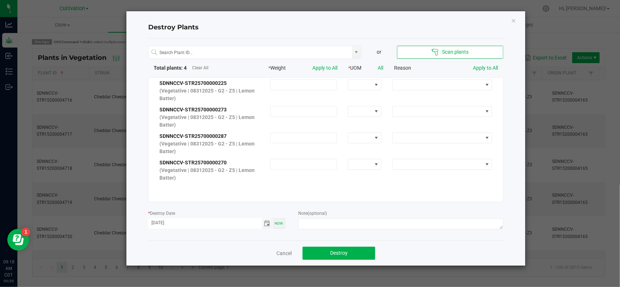
click at [266, 224] on span "Toggle calendar" at bounding box center [268, 224] width 6 height 6
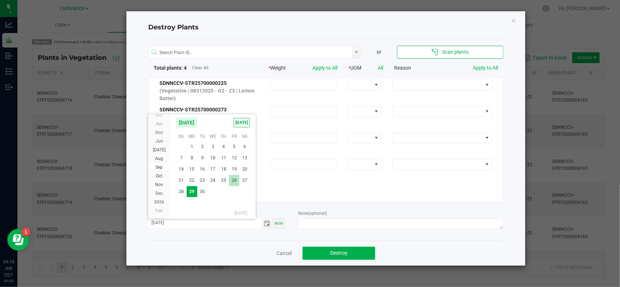
click at [233, 179] on span "26" at bounding box center [234, 180] width 11 height 11
type input "[DATE]"
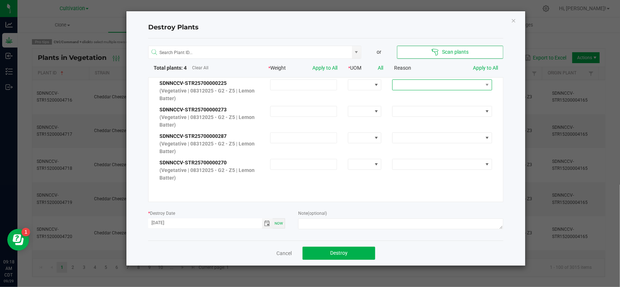
click at [421, 86] on span at bounding box center [438, 85] width 90 height 10
click at [417, 110] on li "Dried out" at bounding box center [436, 111] width 97 height 12
drag, startPoint x: 486, startPoint y: 67, endPoint x: 483, endPoint y: 70, distance: 3.9
click at [486, 68] on link "Apply to All" at bounding box center [485, 68] width 25 height 6
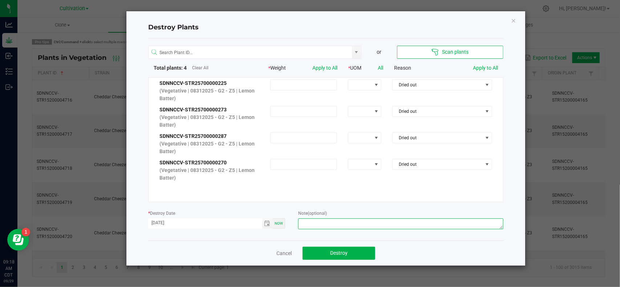
click at [389, 224] on textarea at bounding box center [400, 224] width 205 height 11
type textarea "Dried-SR"
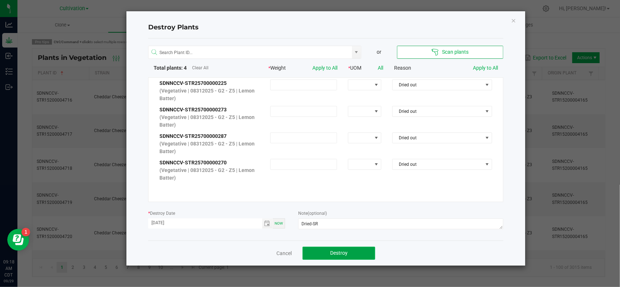
click at [334, 260] on button "Destroy" at bounding box center [339, 253] width 73 height 13
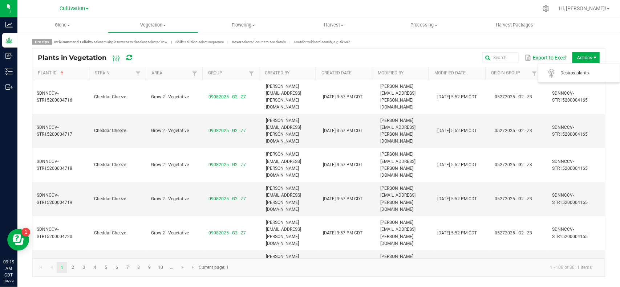
click at [579, 51] on div "Plants in Vegetation Export to Excel Actions" at bounding box center [318, 58] width 573 height 18
click at [570, 71] on span "Destroy plants" at bounding box center [588, 73] width 55 height 6
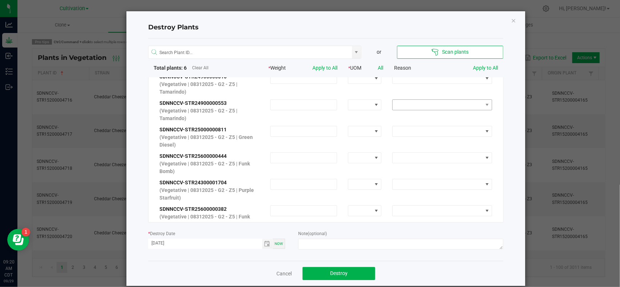
scroll to position [0, 0]
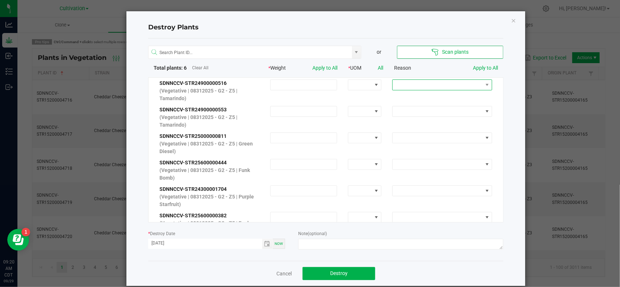
click at [419, 87] on span at bounding box center [438, 85] width 90 height 10
click at [405, 114] on li "Dried out" at bounding box center [433, 111] width 97 height 12
click at [483, 69] on link "Apply to All" at bounding box center [485, 68] width 25 height 6
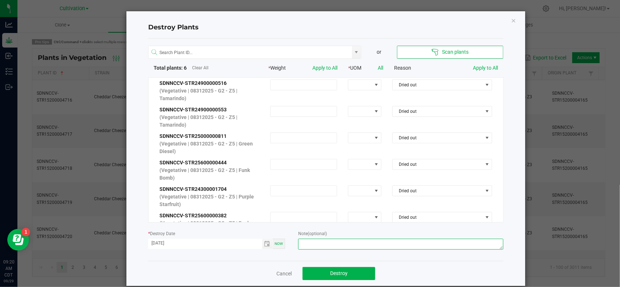
click at [367, 248] on textarea at bounding box center [400, 244] width 205 height 11
type textarea "No growth-SC"
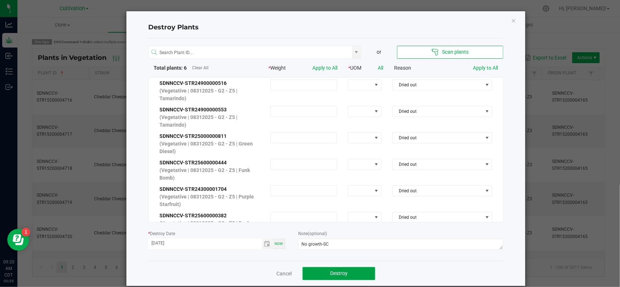
click at [353, 273] on button "Destroy" at bounding box center [339, 273] width 73 height 13
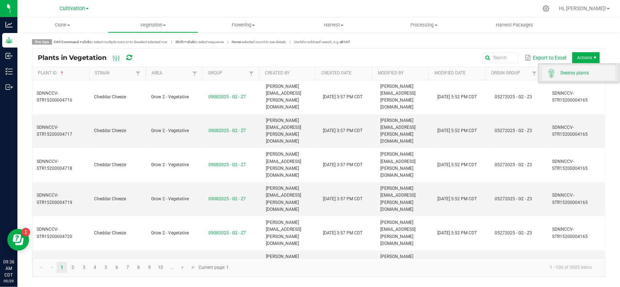
click at [585, 71] on span "Destroy plants" at bounding box center [588, 73] width 55 height 6
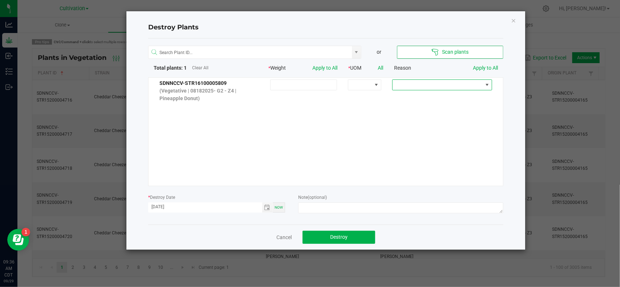
click at [433, 89] on span at bounding box center [438, 85] width 90 height 10
drag, startPoint x: 422, startPoint y: 113, endPoint x: 478, endPoint y: 65, distance: 73.4
click at [423, 113] on li "Dried out" at bounding box center [436, 111] width 97 height 12
click at [484, 68] on link "Apply to All" at bounding box center [485, 68] width 25 height 6
click at [267, 210] on span "Toggle calendar" at bounding box center [268, 208] width 6 height 6
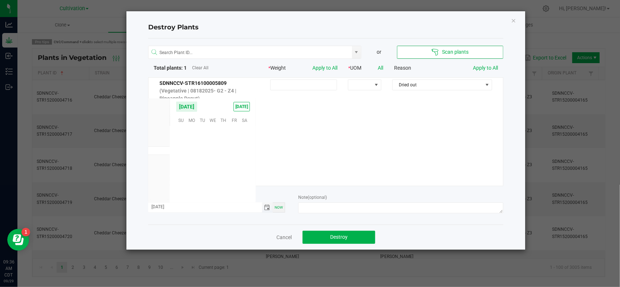
scroll to position [117839, 0]
click at [231, 164] on span "26" at bounding box center [234, 164] width 11 height 11
type input "[DATE]"
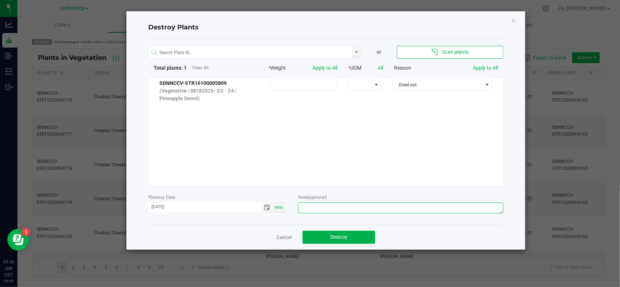
click at [311, 206] on textarea at bounding box center [400, 208] width 205 height 11
type textarea "No growth-[PERSON_NAME]"
click at [321, 246] on div "Cancel Destroy" at bounding box center [325, 237] width 355 height 25
click at [322, 241] on button "Destroy" at bounding box center [339, 237] width 73 height 13
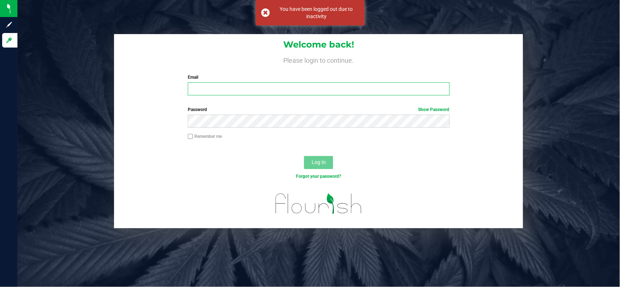
type input "[EMAIL_ADDRESS][PERSON_NAME][DOMAIN_NAME]"
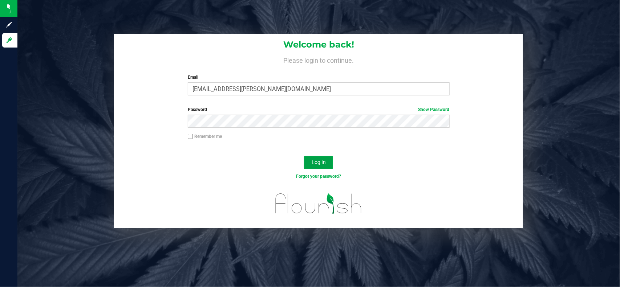
click at [326, 162] on span "Log In" at bounding box center [319, 163] width 14 height 6
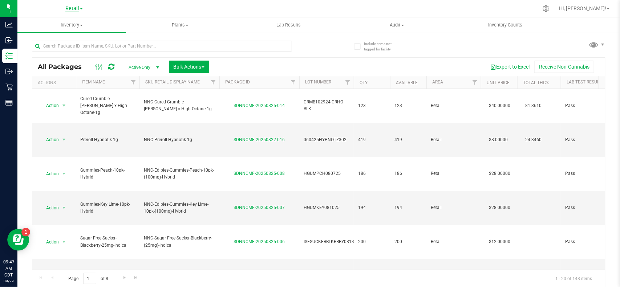
click at [68, 9] on span "Retail" at bounding box center [72, 8] width 14 height 7
click at [67, 36] on link "Manufacturing" at bounding box center [74, 36] width 106 height 10
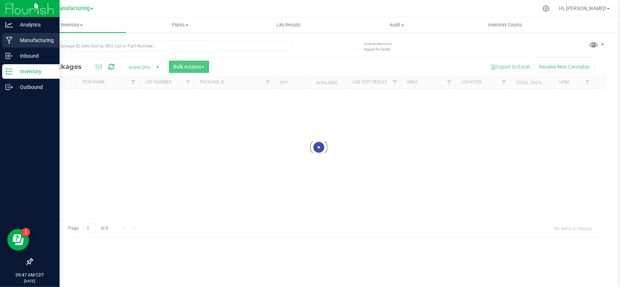
click at [14, 35] on div "Manufacturing" at bounding box center [30, 40] width 57 height 15
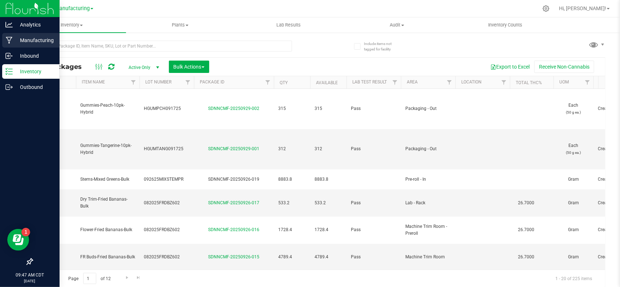
type input "[DATE]"
click at [11, 37] on icon at bounding box center [9, 40] width 7 height 7
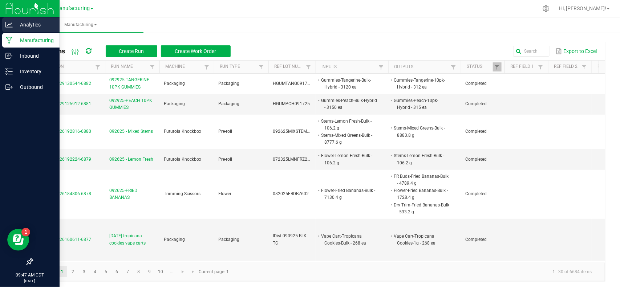
click at [22, 23] on p "Analytics" at bounding box center [35, 24] width 44 height 9
